Goal: Task Accomplishment & Management: Manage account settings

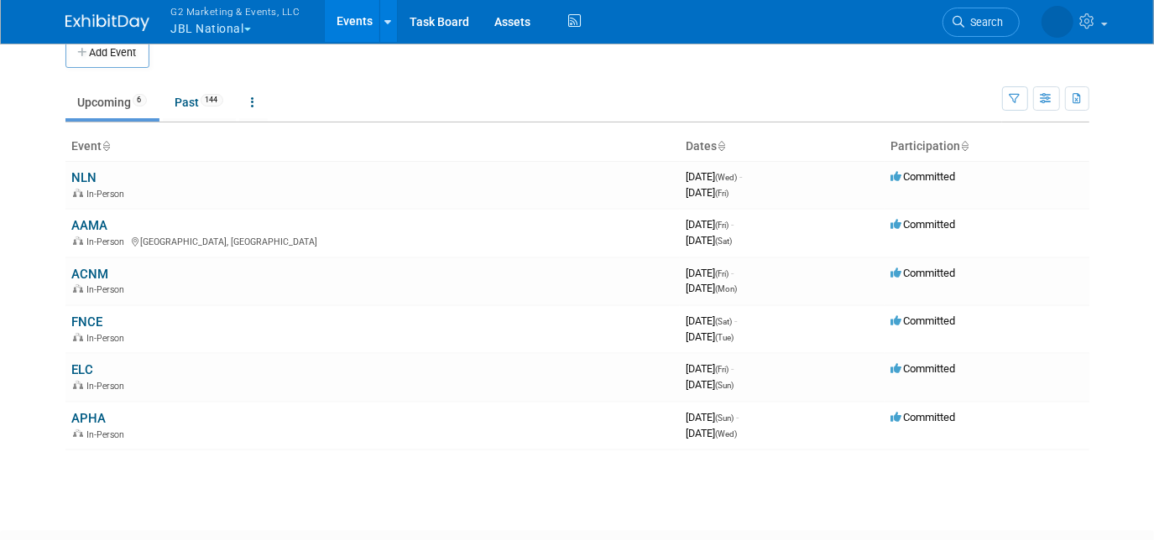
click at [194, 25] on button "G2 Marketing & Events, LLC JBL National" at bounding box center [245, 22] width 152 height 44
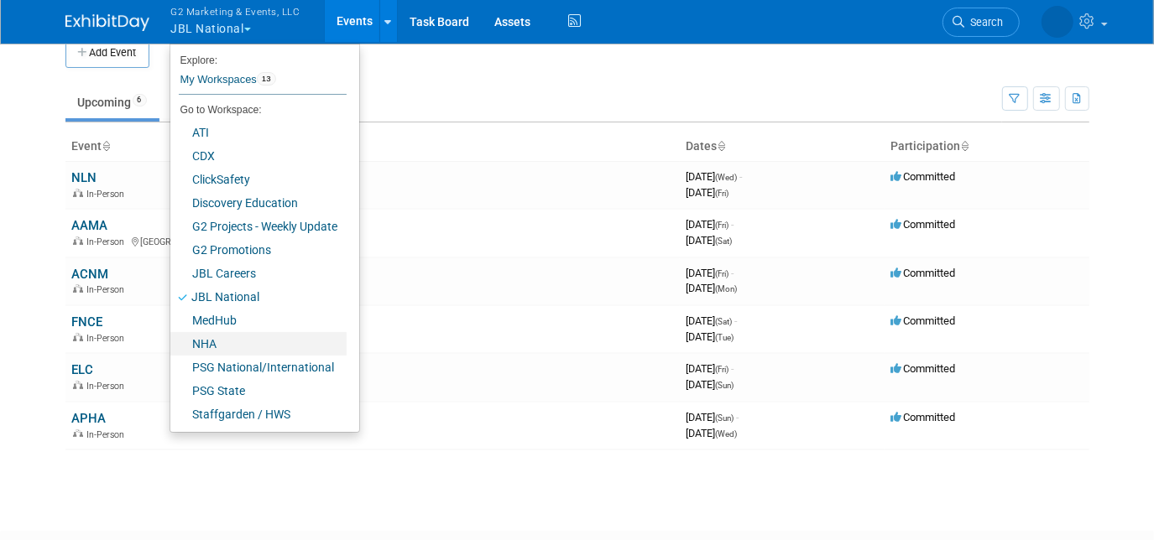
click at [251, 343] on link "NHA" at bounding box center [258, 343] width 176 height 23
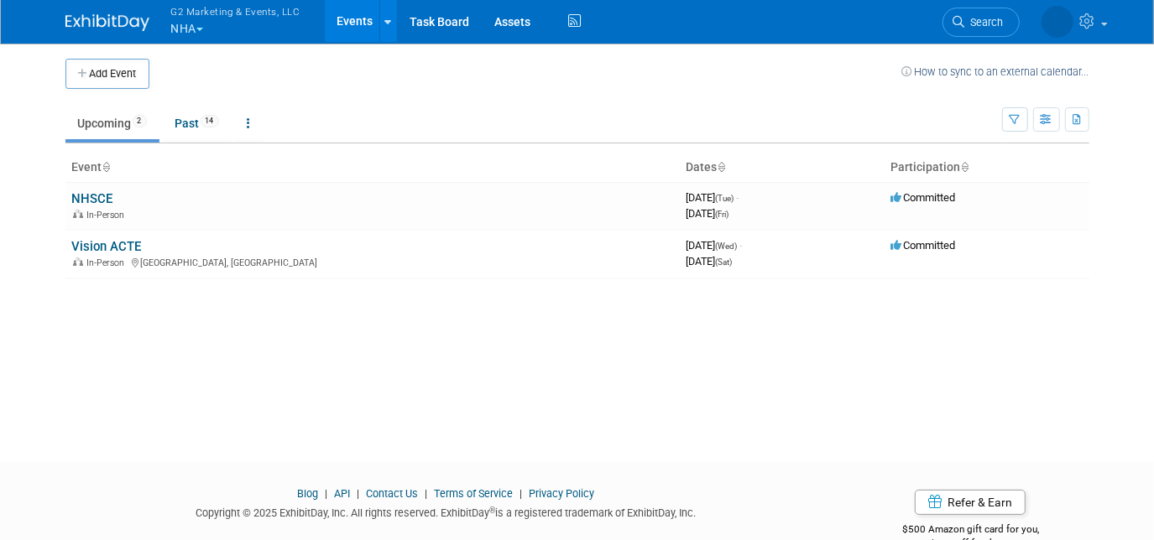
click at [91, 197] on link "NHSCE" at bounding box center [92, 198] width 41 height 15
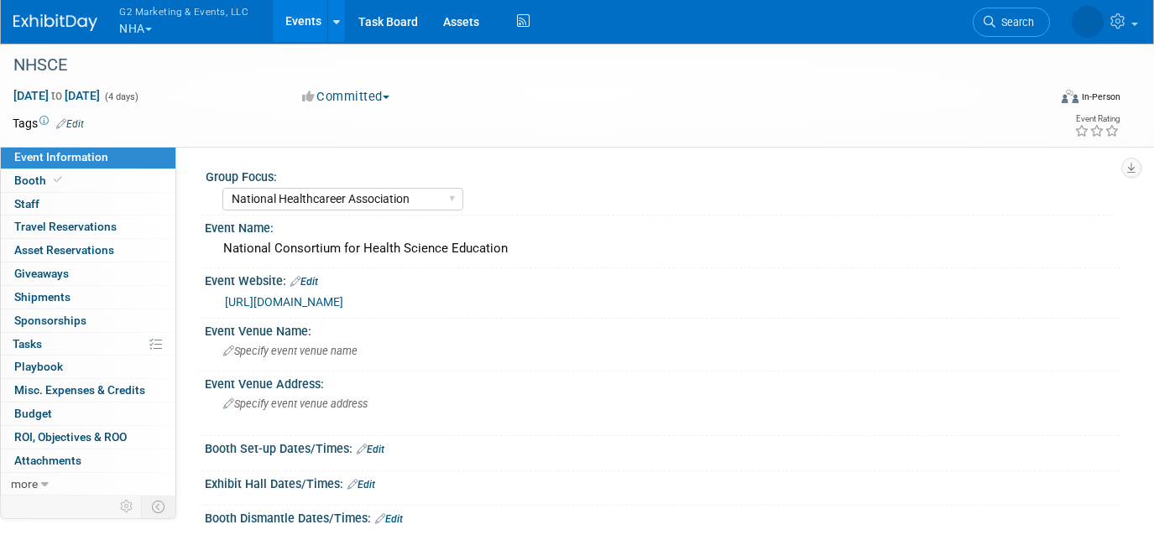
select select "National Healthcareer Association"
click at [76, 180] on link "Booth" at bounding box center [88, 180] width 175 height 23
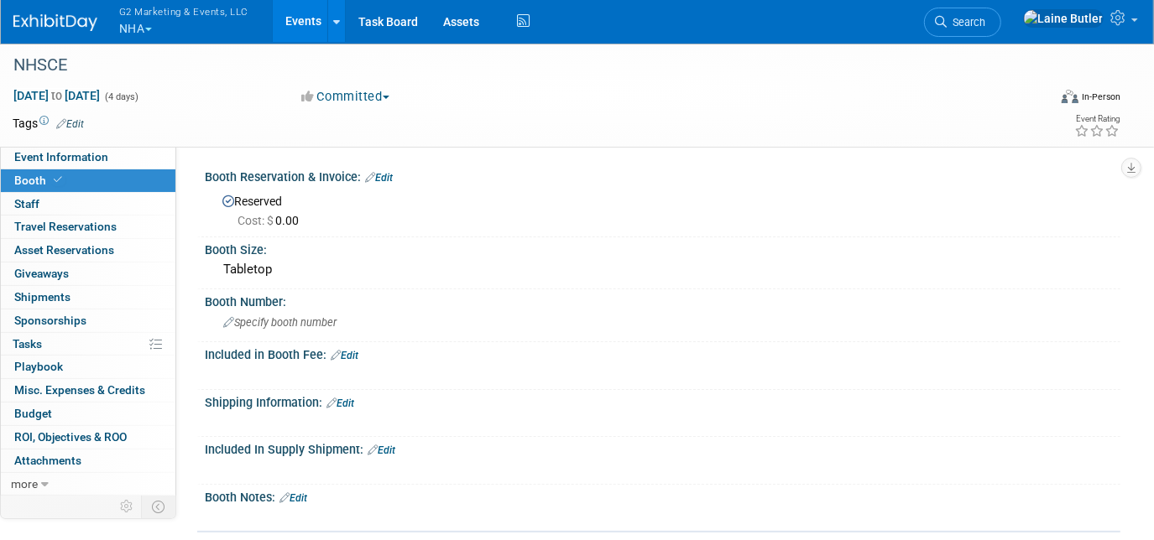
click at [270, 324] on span "Specify booth number" at bounding box center [279, 322] width 113 height 13
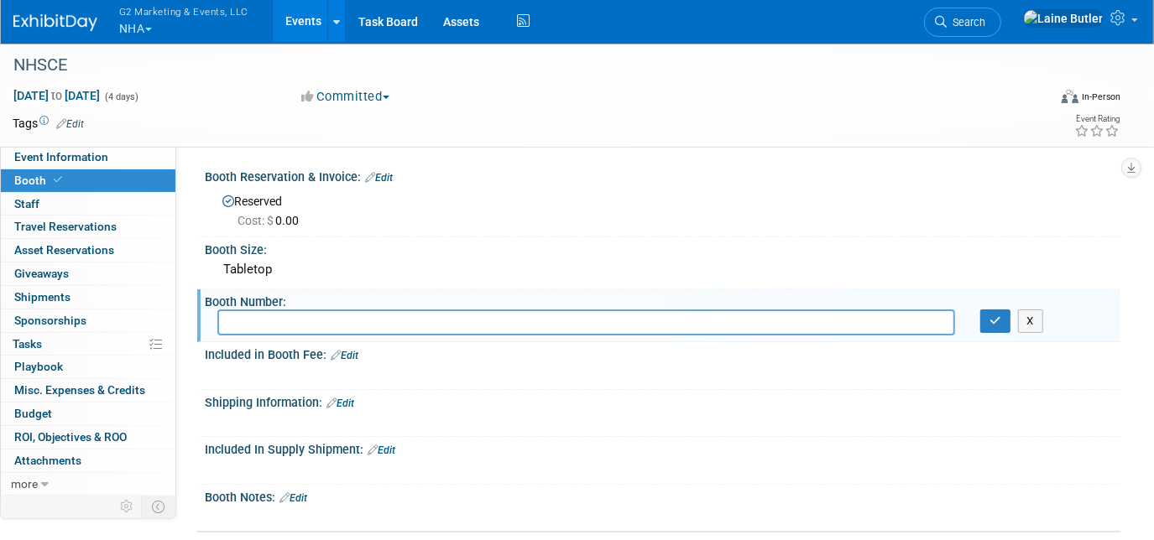
click at [126, 26] on button "G2 Marketing & Events, LLC NHA" at bounding box center [193, 22] width 152 height 44
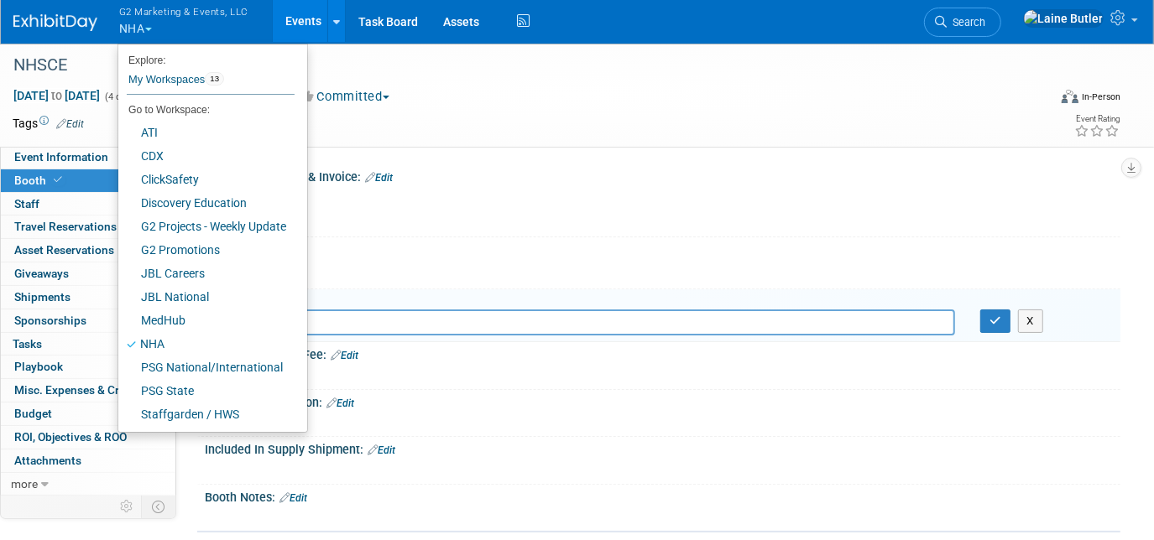
click at [406, 324] on input "text" at bounding box center [585, 323] width 737 height 26
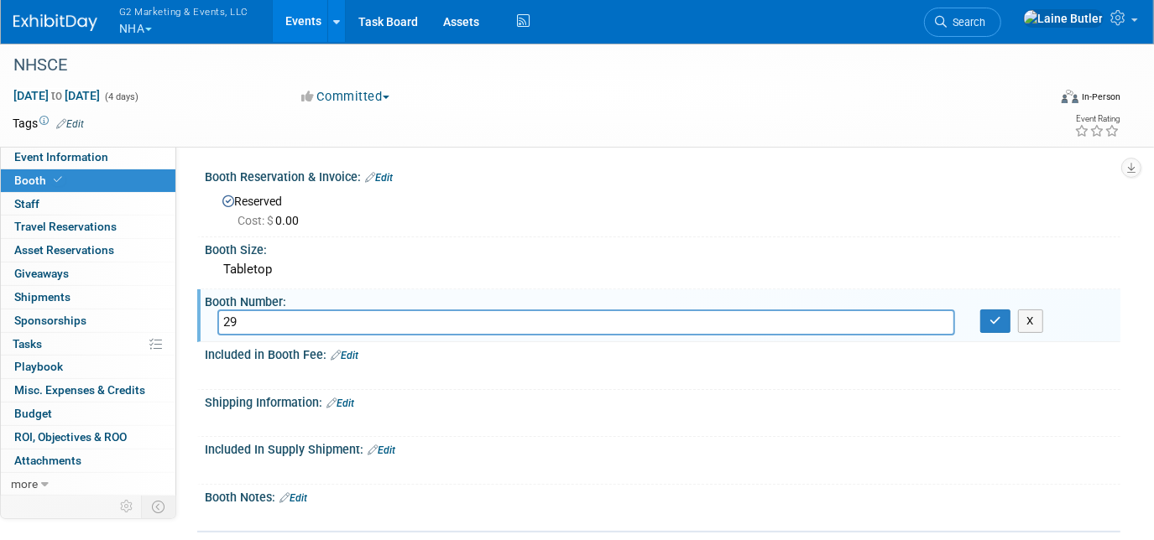
type input "29"
click at [991, 317] on icon "button" at bounding box center [995, 320] width 12 height 11
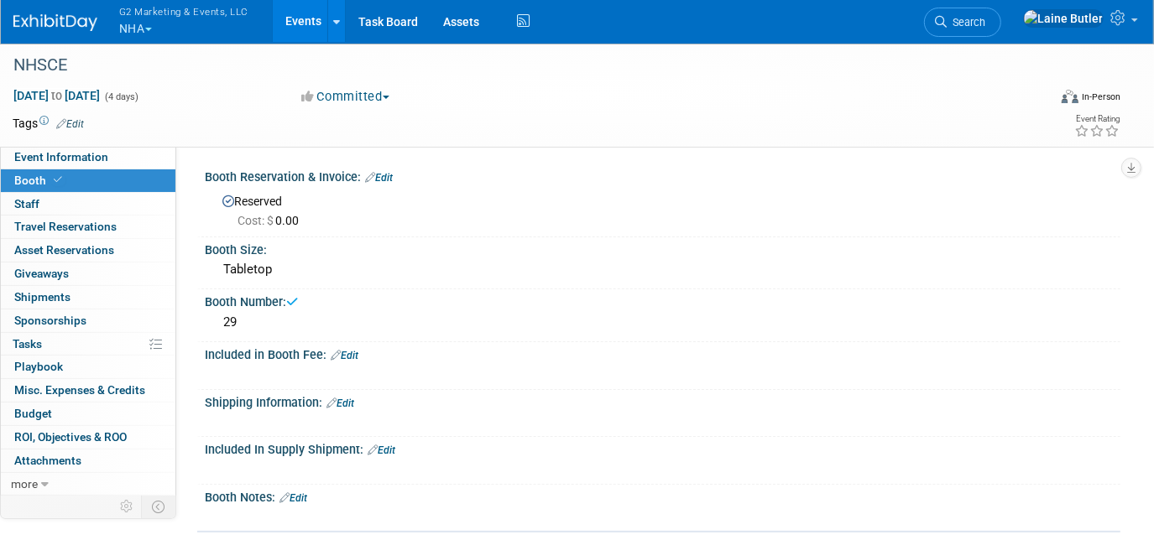
click at [137, 31] on button "G2 Marketing & Events, LLC NHA" at bounding box center [193, 22] width 152 height 44
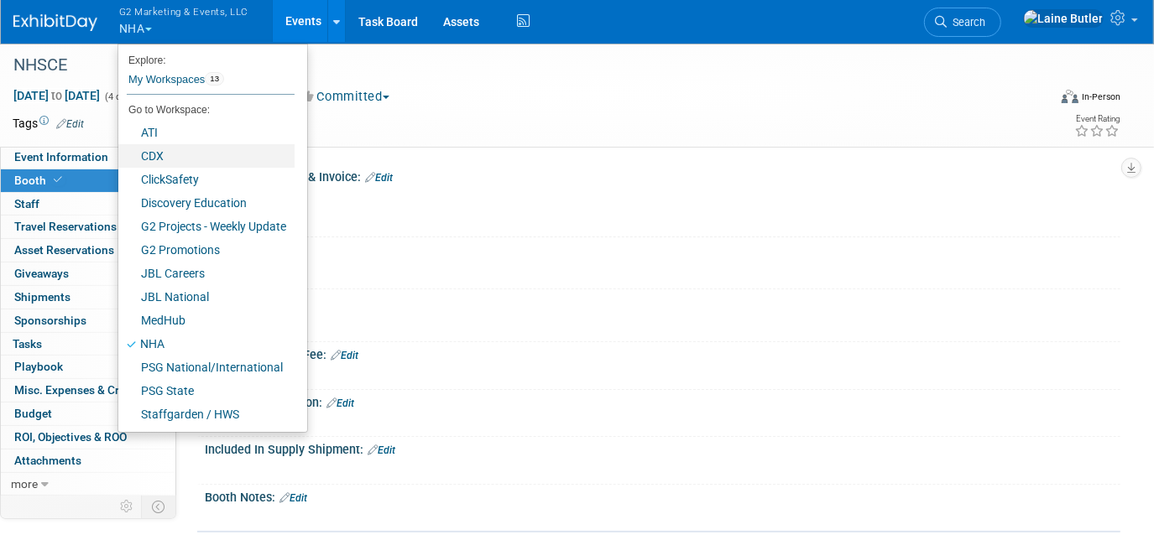
click at [187, 164] on link "CDX" at bounding box center [206, 155] width 176 height 23
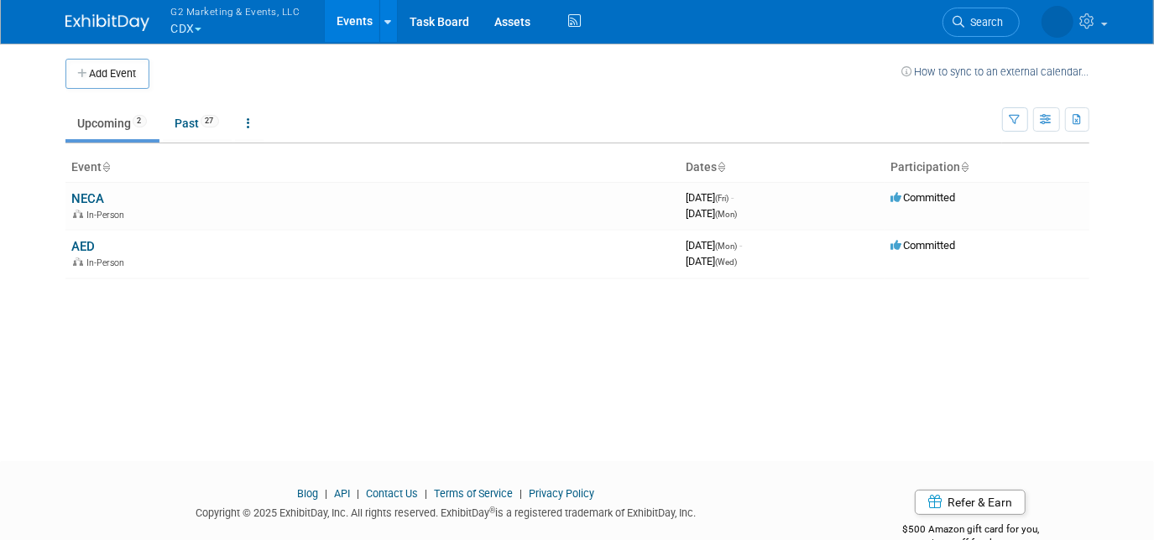
click at [82, 193] on link "NECA" at bounding box center [88, 198] width 33 height 15
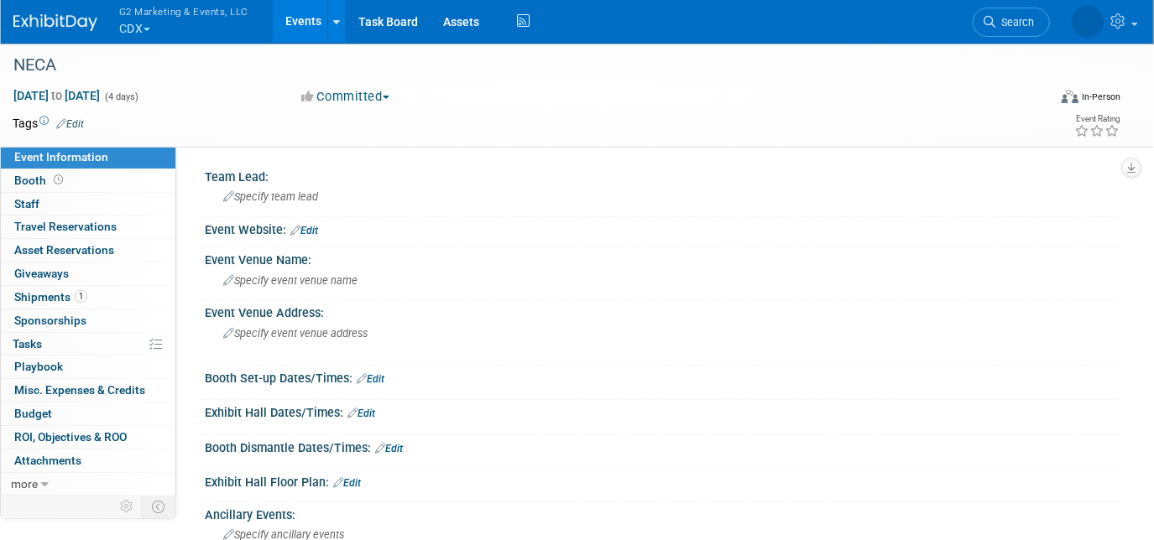
click at [64, 175] on span "Booth" at bounding box center [40, 180] width 52 height 13
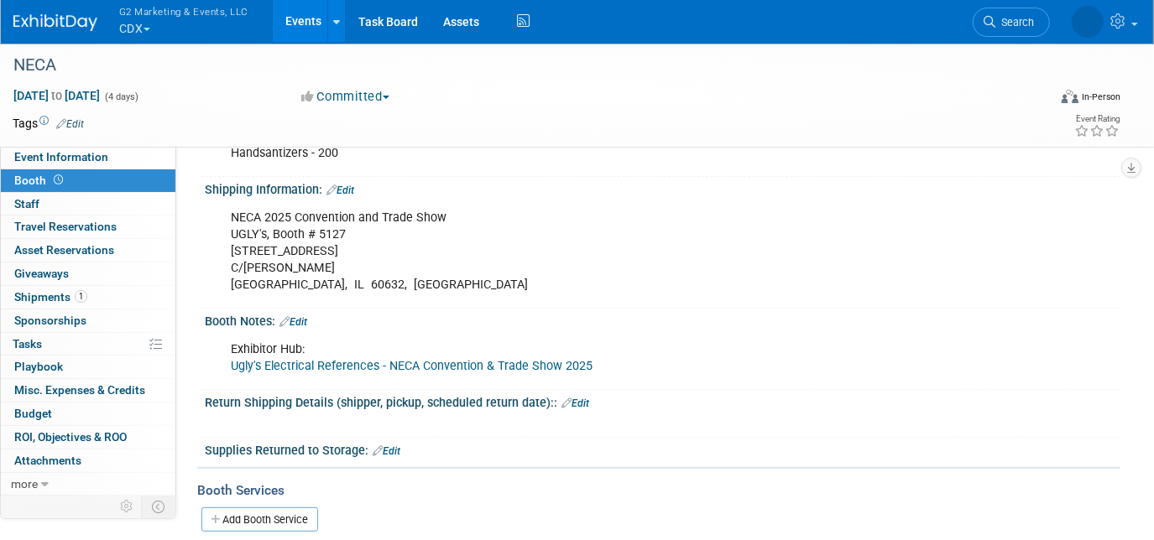
scroll to position [382, 0]
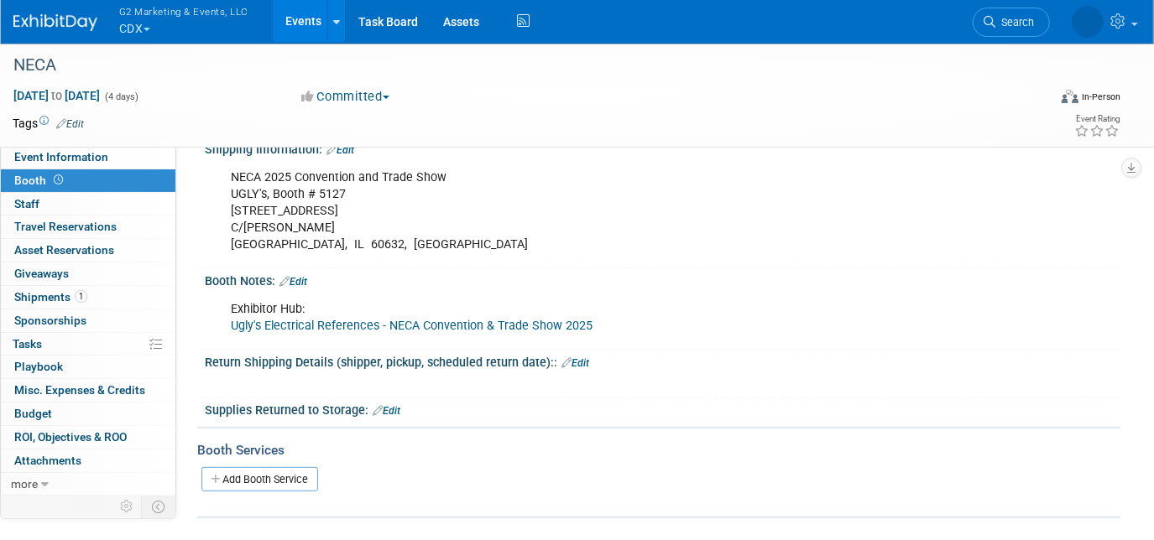
click at [425, 324] on link "Ugly's Electrical References - NECA Convention & Trade Show 2025" at bounding box center [412, 326] width 362 height 14
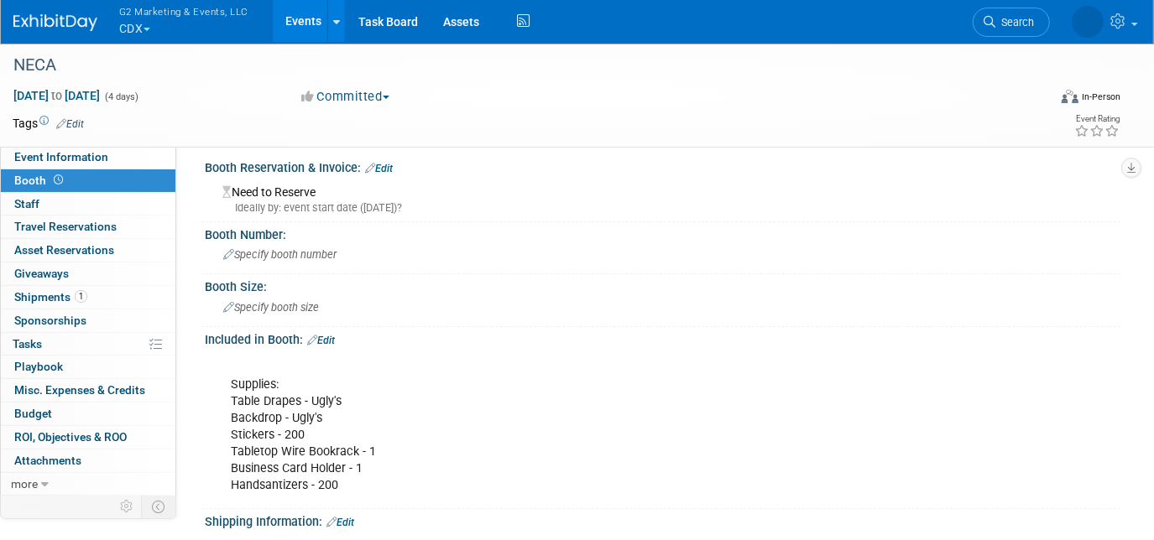
scroll to position [11, 0]
click at [387, 164] on link "Edit" at bounding box center [379, 167] width 28 height 12
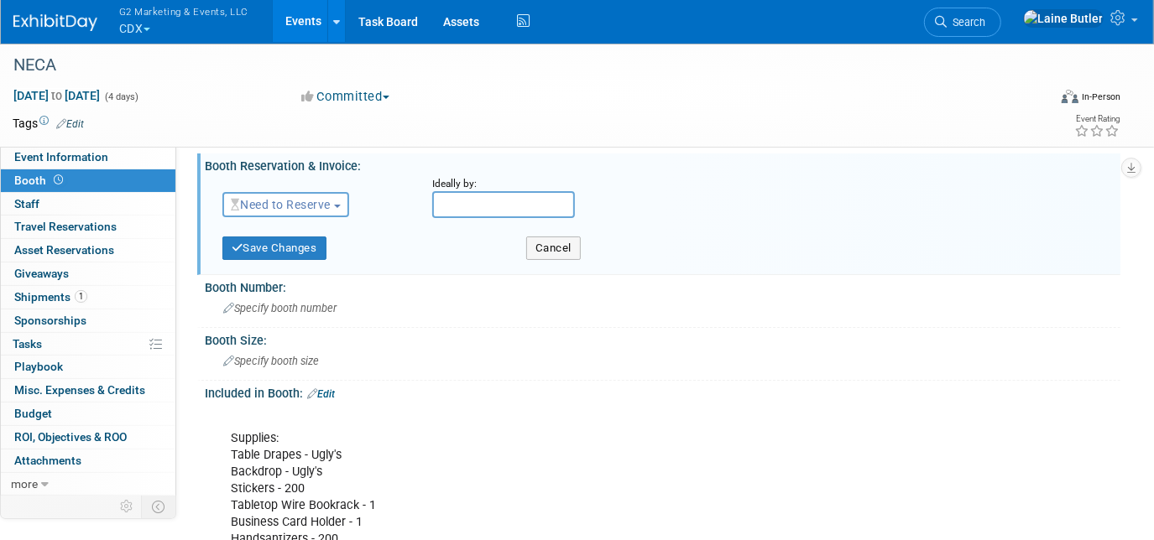
click at [302, 196] on button "Need to Reserve" at bounding box center [285, 204] width 127 height 25
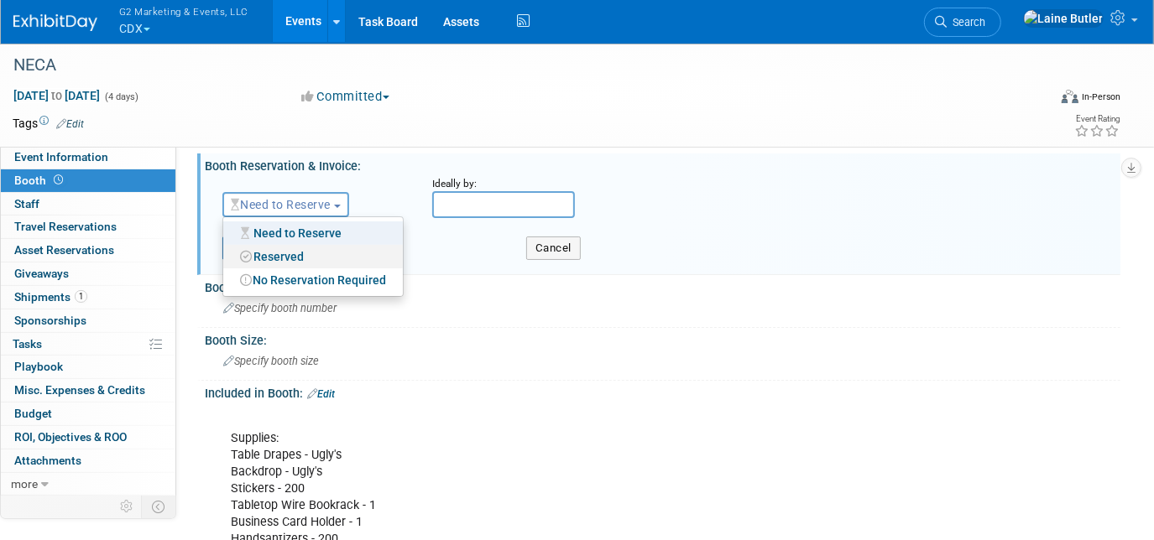
click at [279, 257] on link "Reserved" at bounding box center [313, 256] width 180 height 23
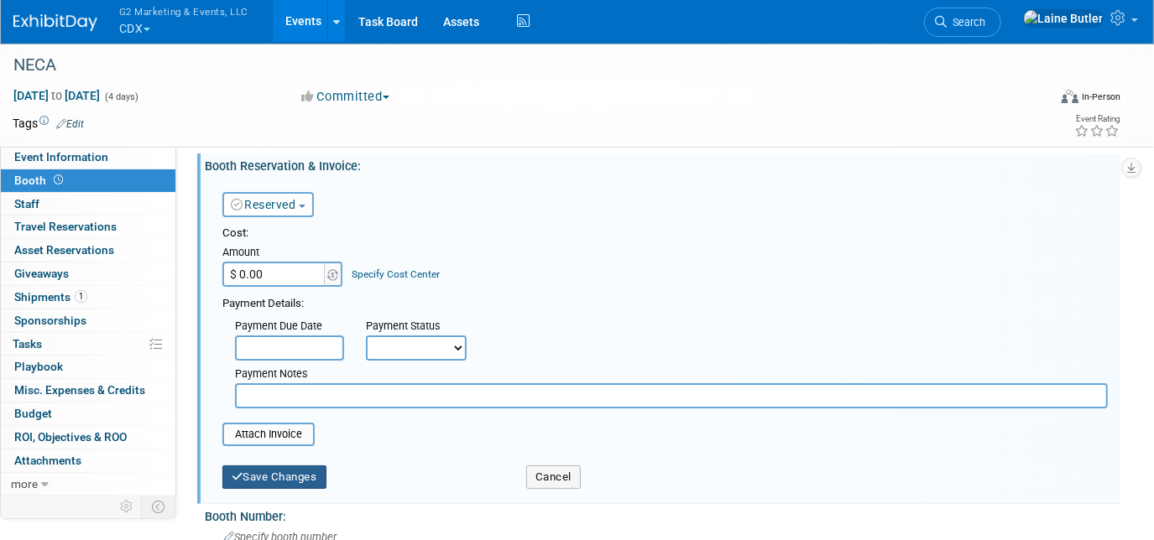
click at [272, 466] on button "Save Changes" at bounding box center [274, 477] width 104 height 23
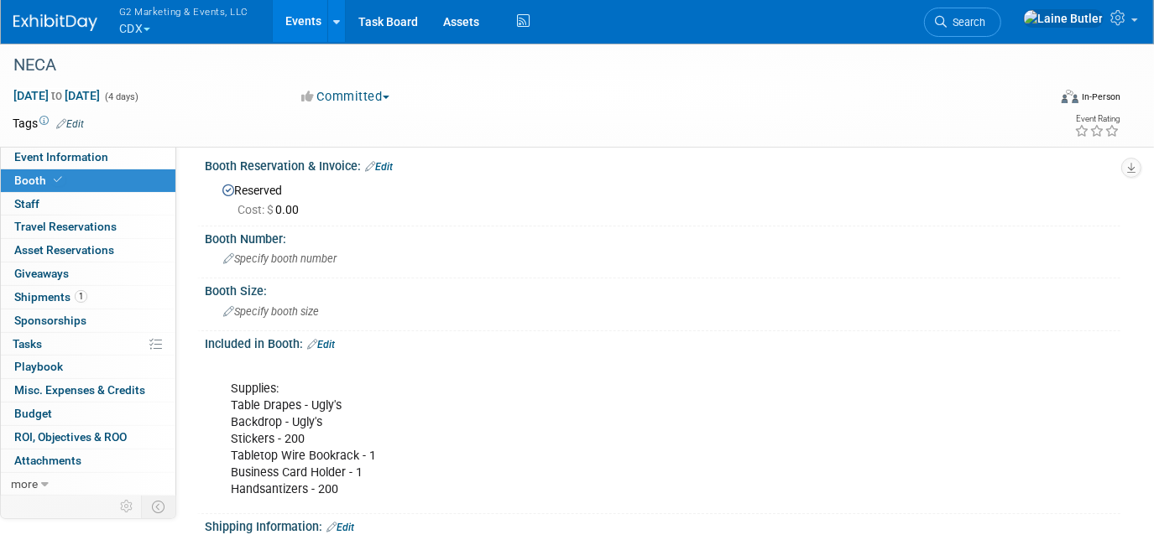
click at [316, 271] on div "Specify booth number" at bounding box center [662, 260] width 915 height 28
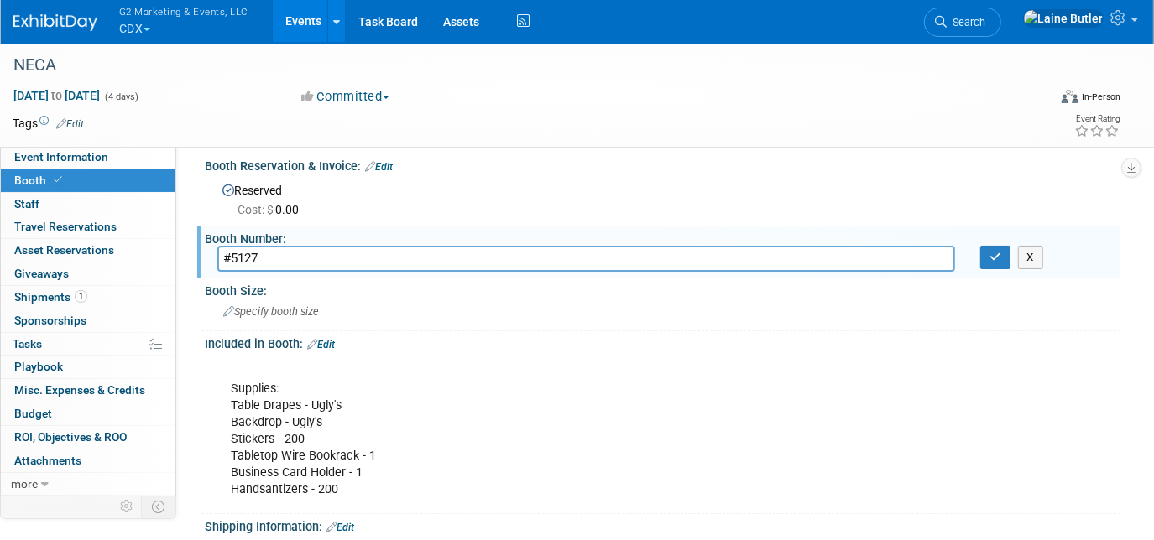
type input "#5127"
click at [988, 262] on button "button" at bounding box center [995, 257] width 30 height 23
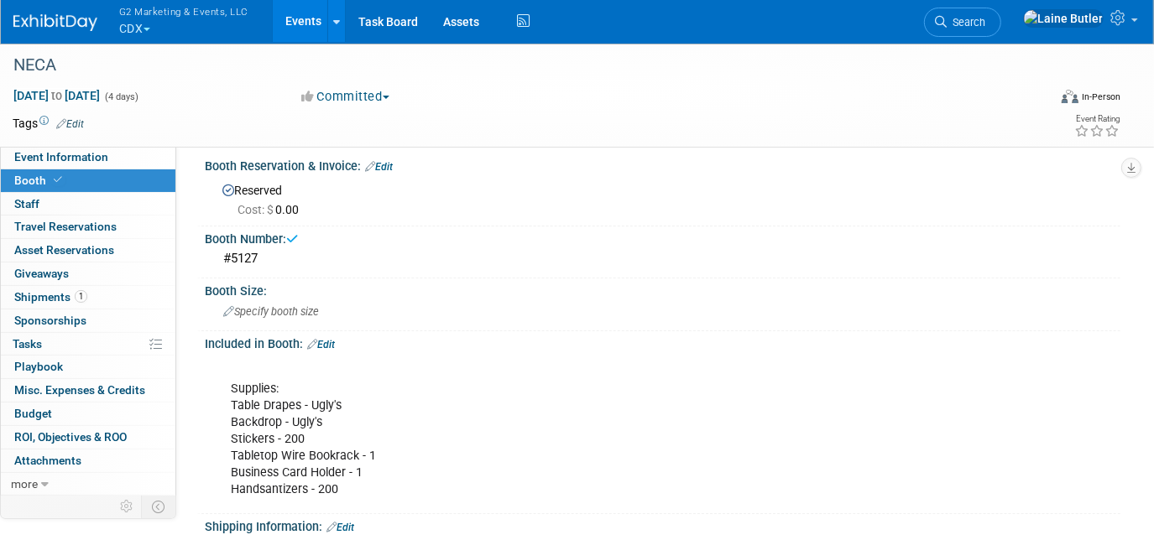
click at [409, 306] on div "Specify booth size" at bounding box center [662, 312] width 890 height 26
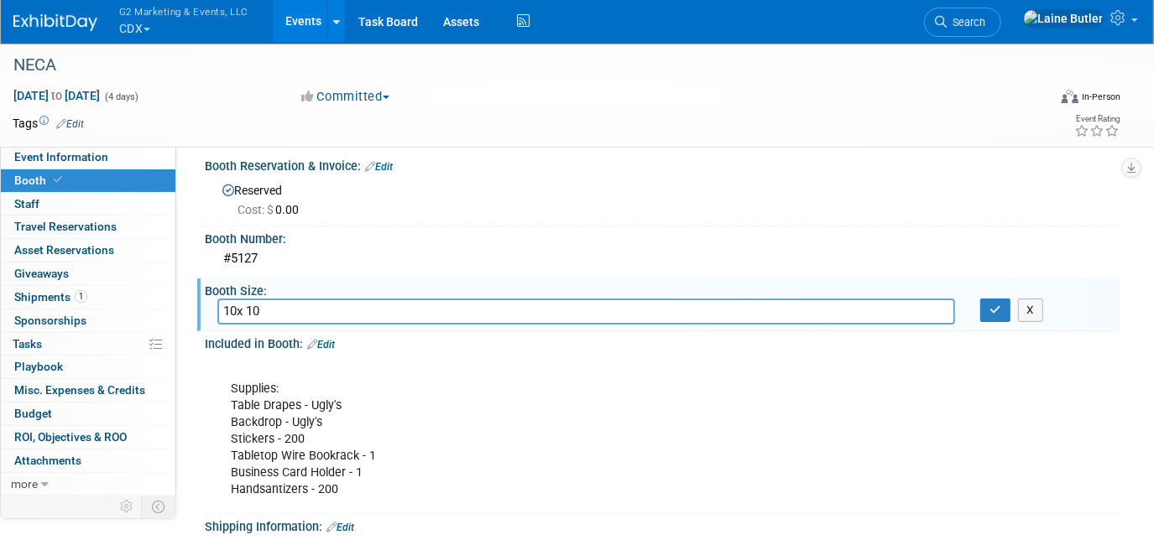
click at [236, 312] on input "10x 10" at bounding box center [585, 312] width 737 height 26
type input "10 x 10"
click at [993, 315] on button "button" at bounding box center [995, 310] width 30 height 23
